Goal: Navigation & Orientation: Go to known website

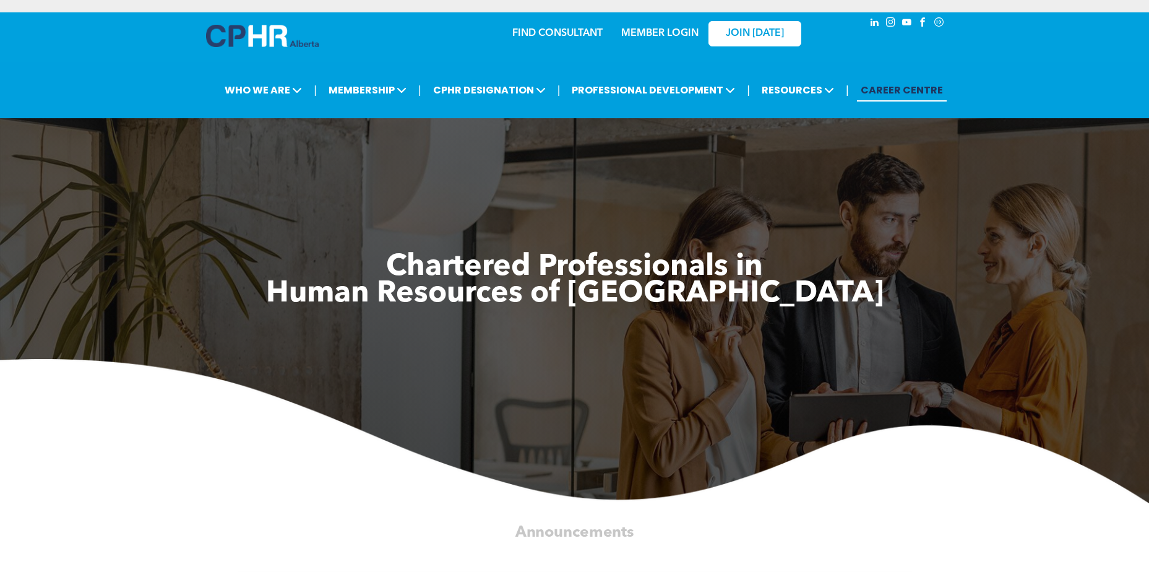
click at [654, 28] on link "MEMBER LOGIN" at bounding box center [659, 33] width 77 height 10
click at [672, 33] on link "MEMBER LOGIN" at bounding box center [659, 33] width 77 height 10
